Goal: Task Accomplishment & Management: Use online tool/utility

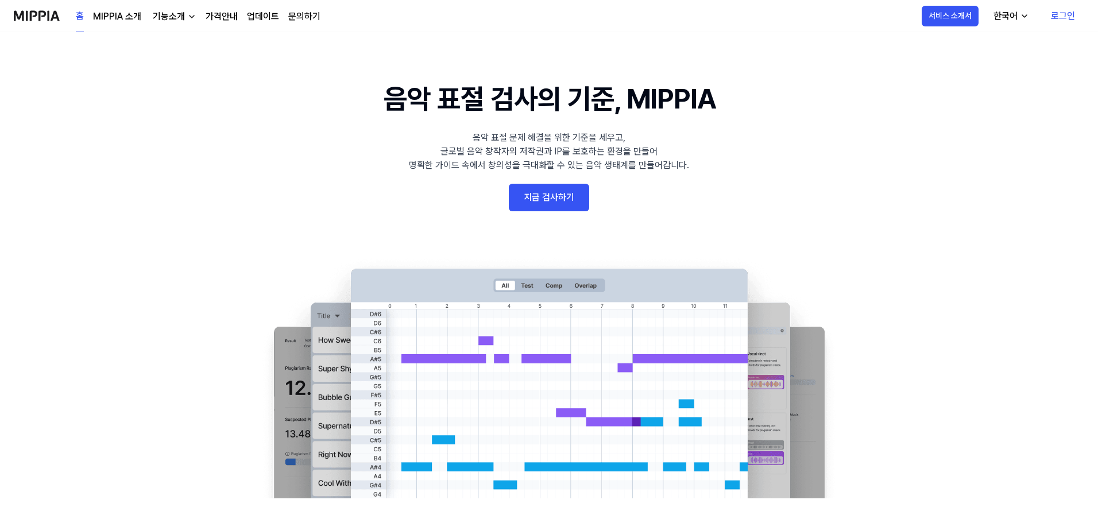
click at [568, 191] on link "지금 검사하기" at bounding box center [549, 198] width 80 height 28
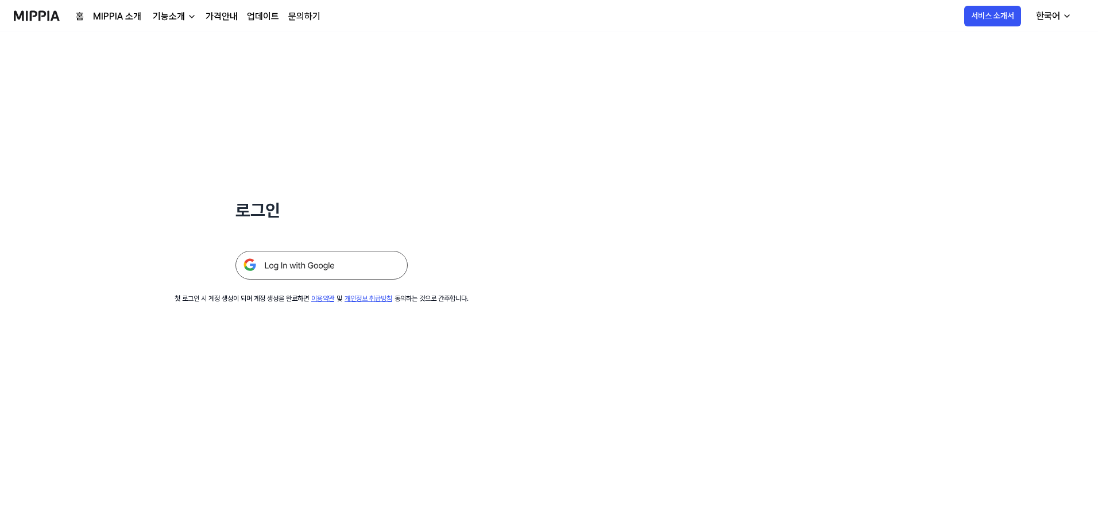
click at [309, 263] on img at bounding box center [321, 265] width 172 height 29
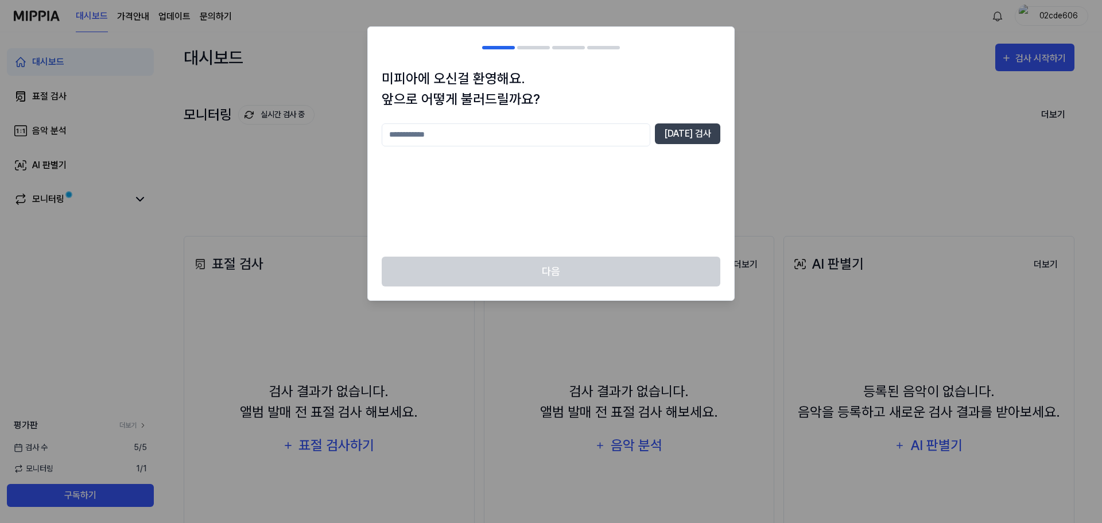
click at [597, 140] on input "text" at bounding box center [516, 134] width 269 height 23
click at [710, 129] on button "중복 검사" at bounding box center [687, 133] width 65 height 21
click at [557, 137] on input "*" at bounding box center [516, 134] width 269 height 23
type input "*****"
click at [702, 130] on button "중복 검사" at bounding box center [687, 133] width 65 height 21
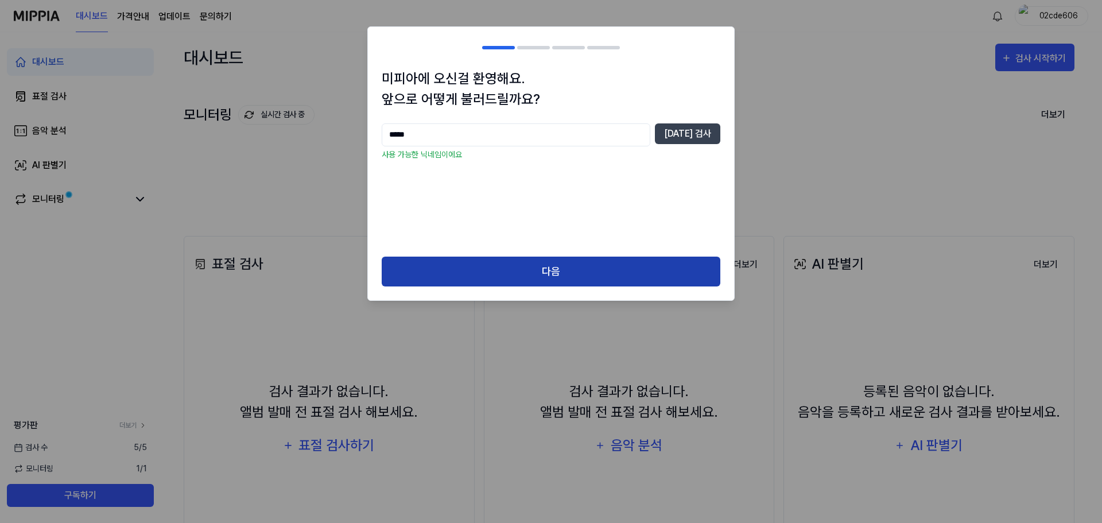
click at [539, 266] on button "다음" at bounding box center [551, 272] width 339 height 30
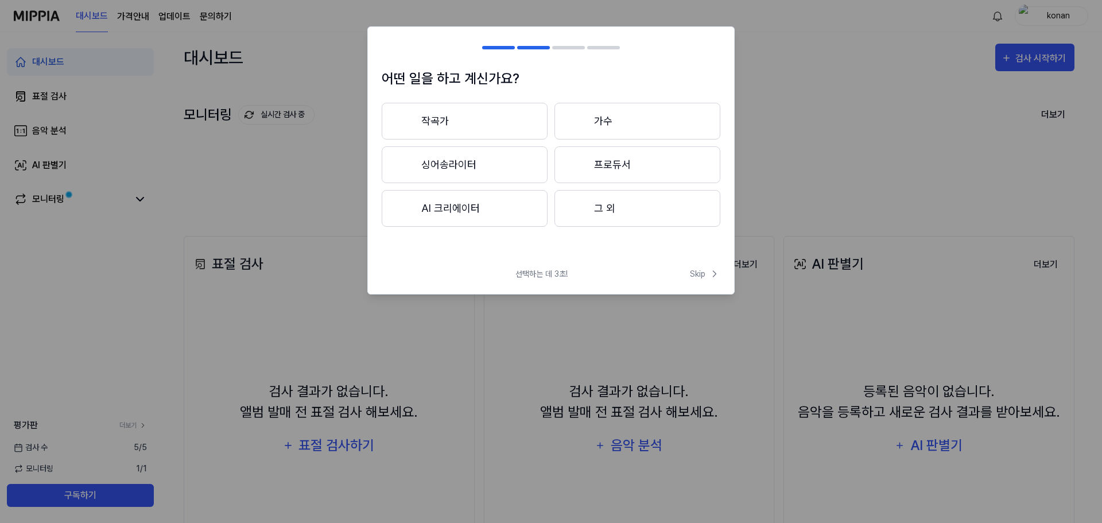
click at [637, 166] on button "프로듀서" at bounding box center [638, 164] width 166 height 37
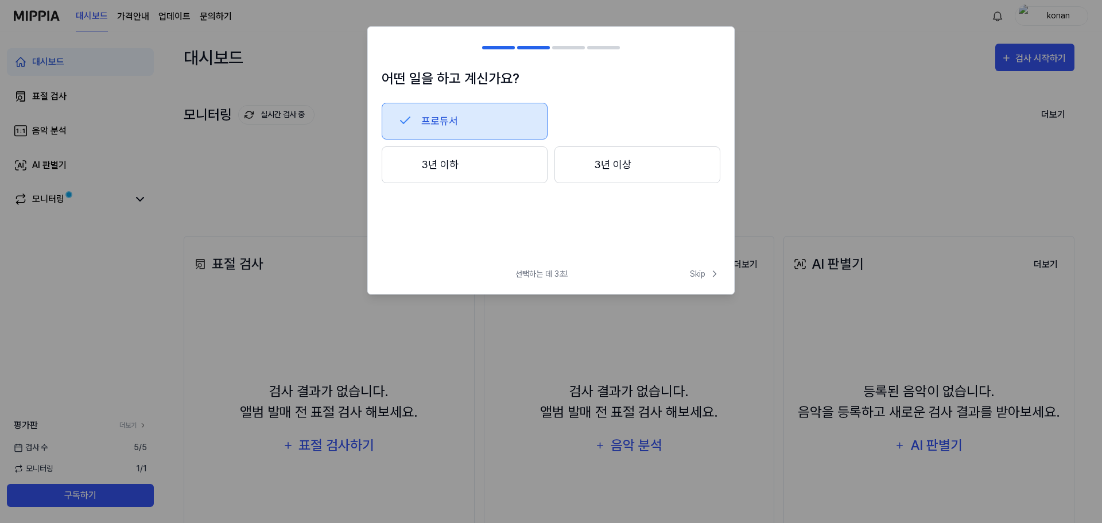
click at [466, 175] on button "3년 이하" at bounding box center [465, 164] width 166 height 37
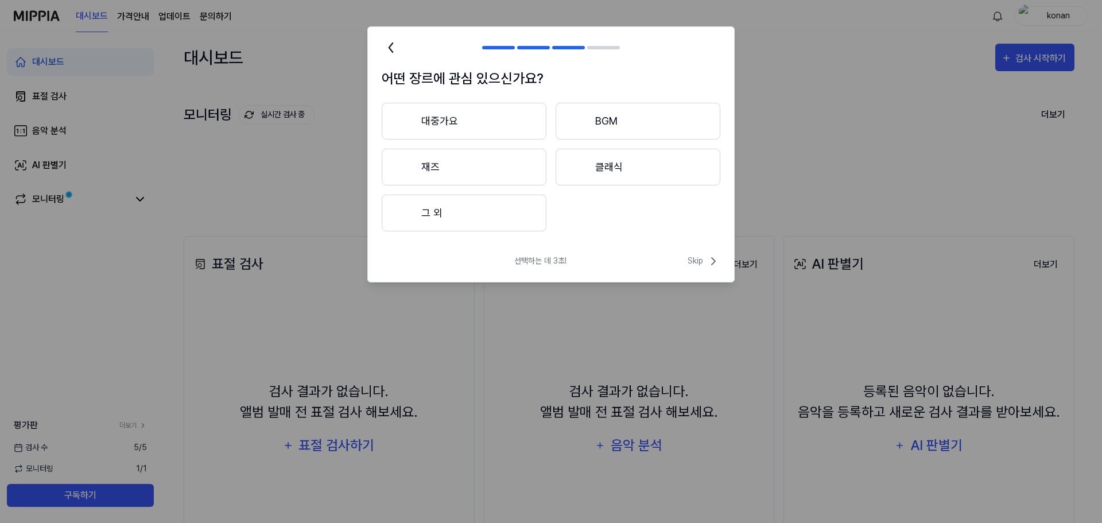
click at [494, 122] on button "대중가요" at bounding box center [464, 121] width 165 height 37
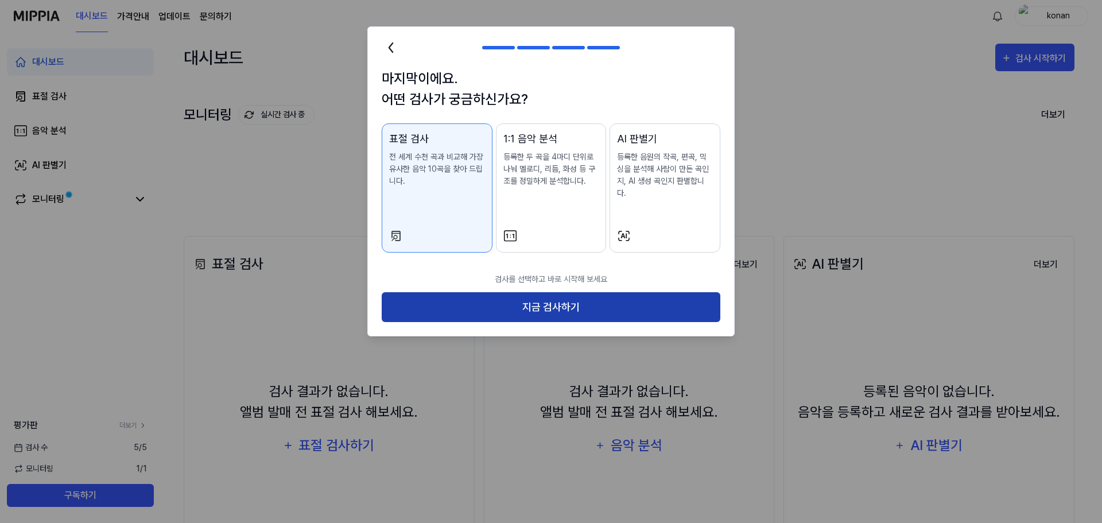
click at [582, 299] on button "지금 검사하기" at bounding box center [551, 307] width 339 height 30
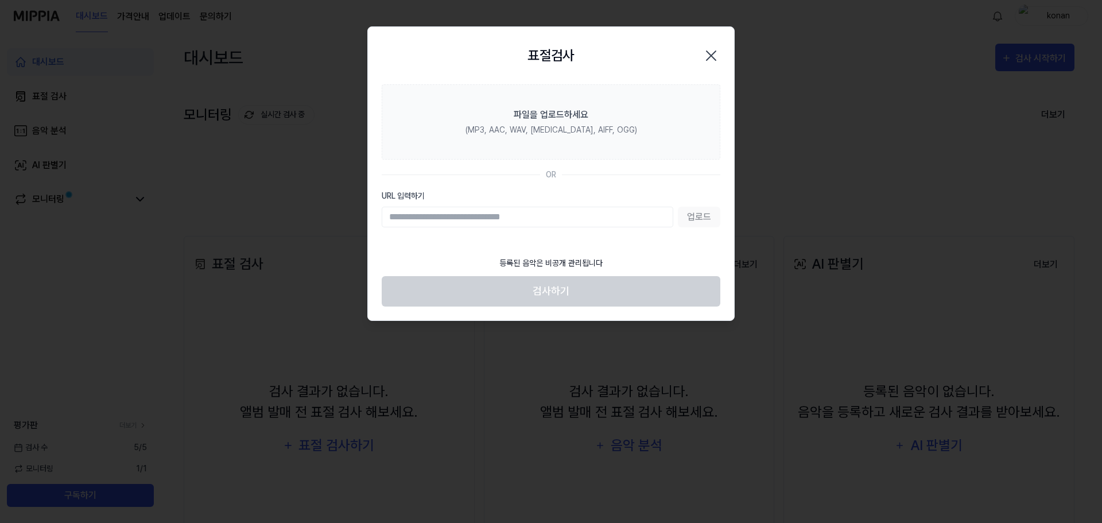
drag, startPoint x: 462, startPoint y: 214, endPoint x: 484, endPoint y: 222, distance: 23.1
click at [462, 214] on input "URL 입력하기" at bounding box center [528, 217] width 292 height 21
paste input "**********"
type input "**********"
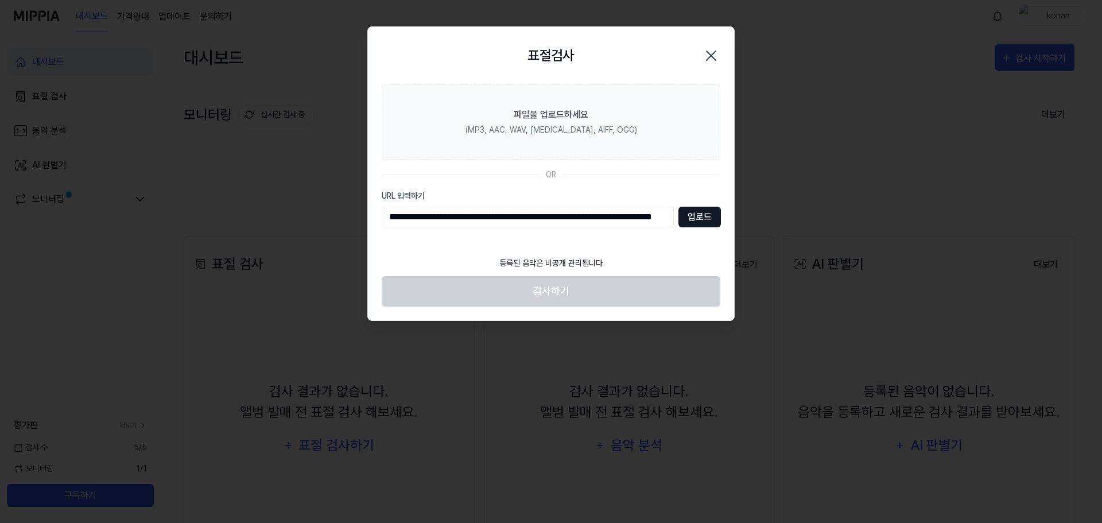
click at [700, 215] on button "업로드" at bounding box center [700, 217] width 42 height 21
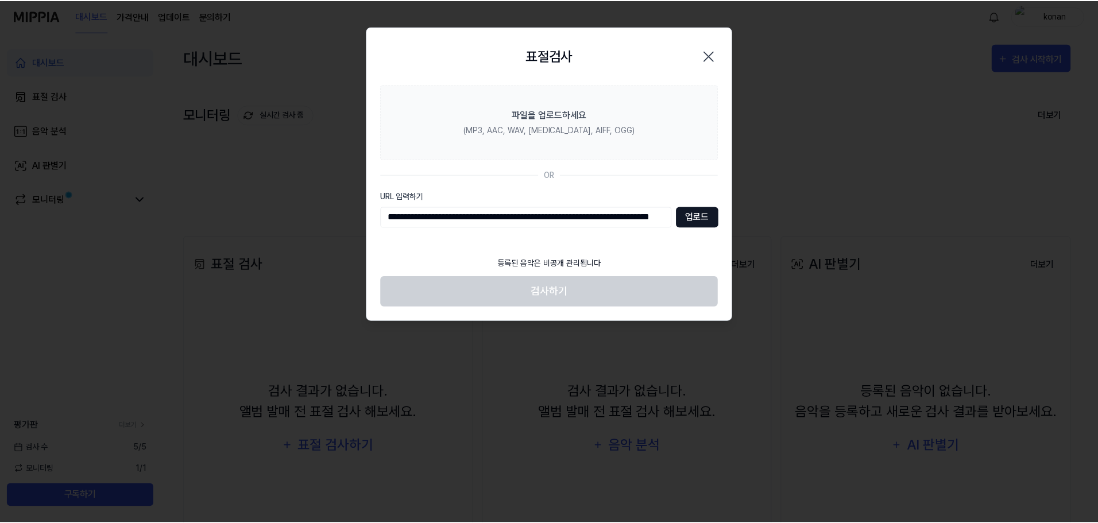
scroll to position [0, 0]
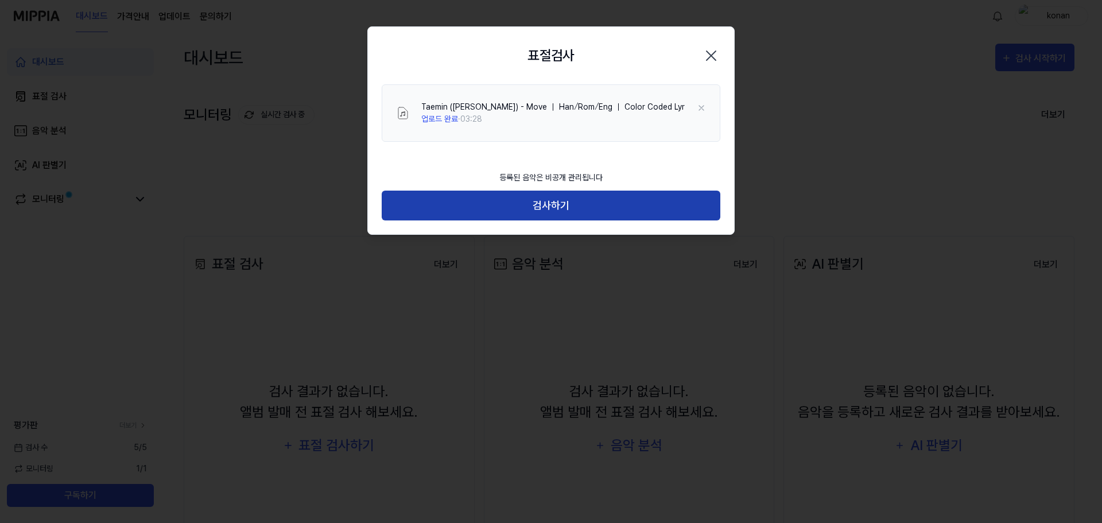
click at [564, 211] on button "검사하기" at bounding box center [551, 206] width 339 height 30
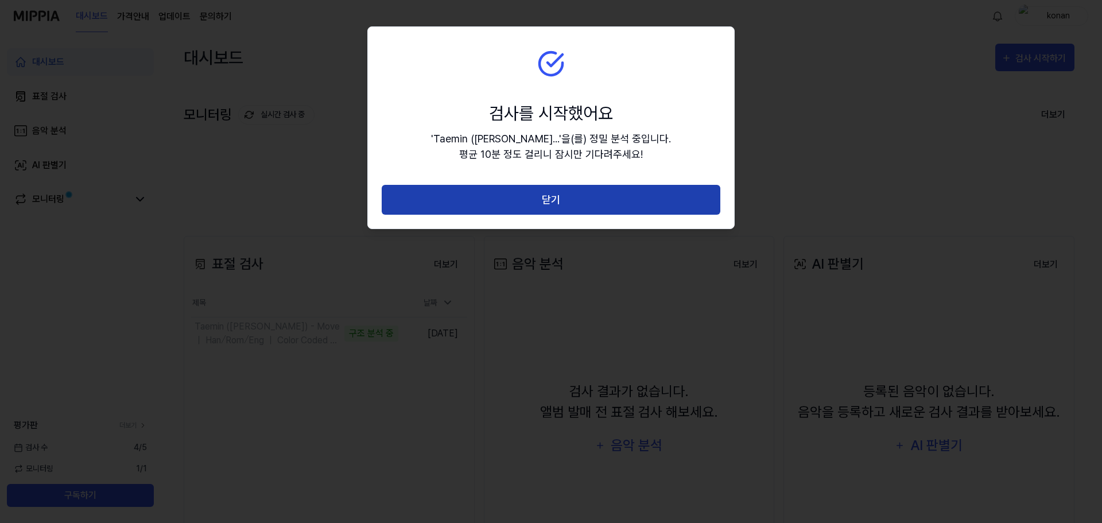
click at [568, 199] on button "닫기" at bounding box center [551, 200] width 339 height 30
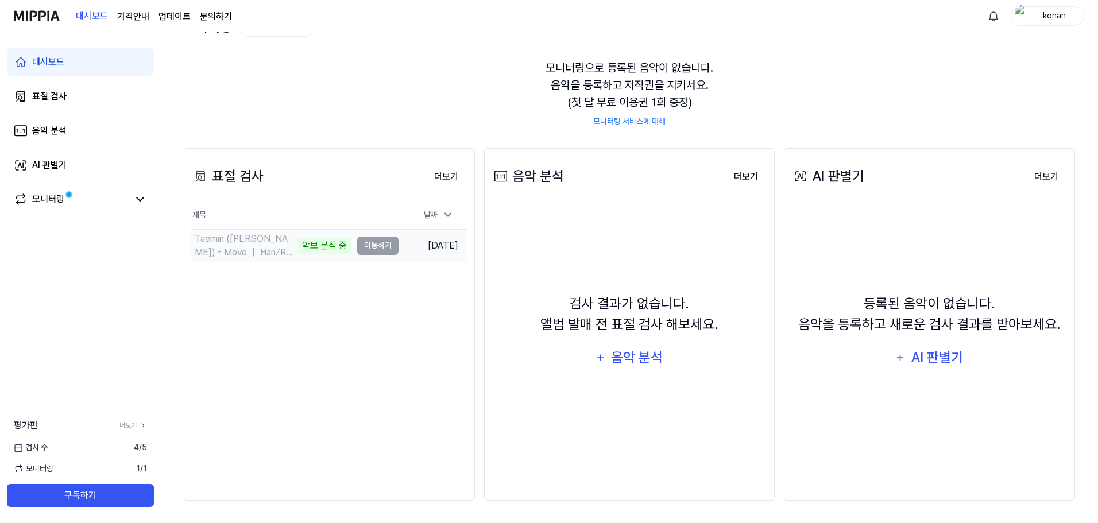
scroll to position [88, 0]
click at [374, 248] on td "Taemin (태민) - Move ｜ Han⧸Rom⧸Eng ｜ Color Coded Lyr 악보 분석 중 이동하기" at bounding box center [294, 245] width 207 height 32
click at [368, 319] on div "표절 검사 더보기 표절 검사 제목 날짜 Taemin (태민) - Move ｜ Han⧸Rom⧸Eng ｜ Color Coded Lyr 악보 분석 …" at bounding box center [329, 324] width 291 height 352
click at [451, 220] on div at bounding box center [447, 214] width 11 height 12
click at [451, 220] on div "날짜" at bounding box center [438, 214] width 39 height 19
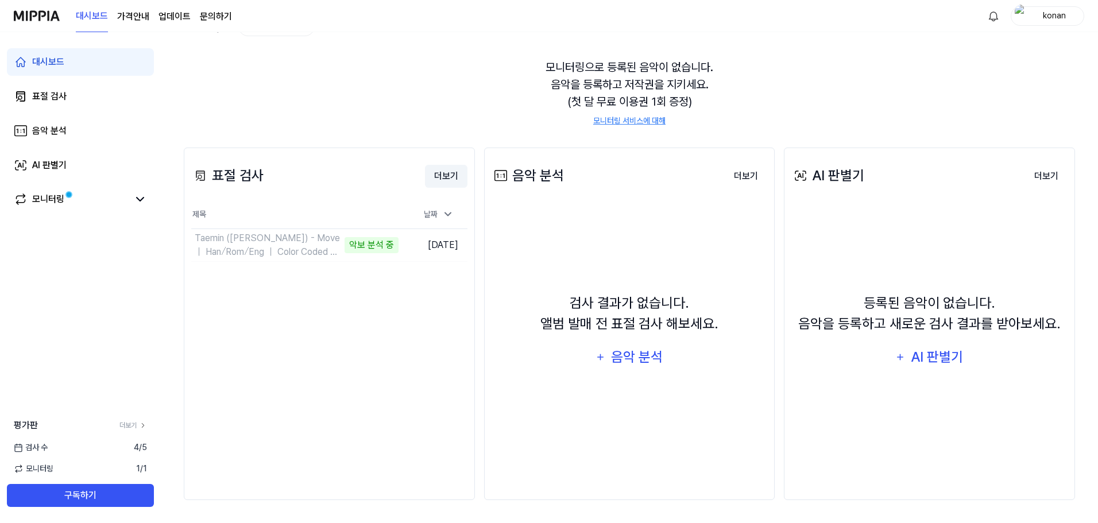
click at [454, 171] on button "더보기" at bounding box center [446, 176] width 42 height 23
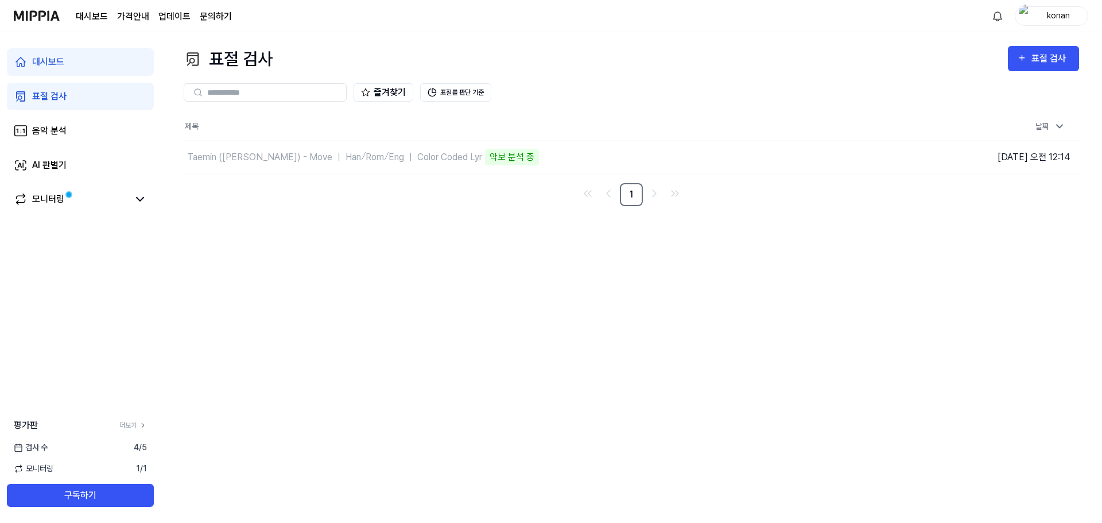
click at [730, 59] on div "표절 검사 표절 검사" at bounding box center [632, 59] width 896 height 26
